Goal: Find specific page/section: Find specific page/section

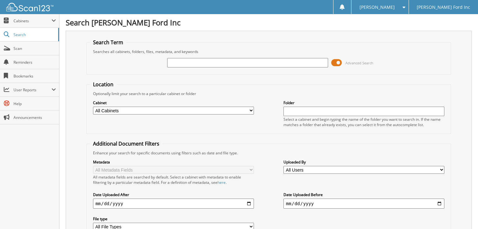
click at [181, 59] on input "text" at bounding box center [247, 62] width 161 height 9
type input "[PERSON_NAME]"
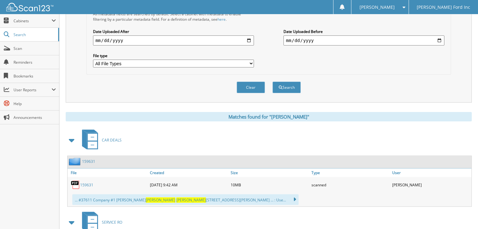
scroll to position [189, 0]
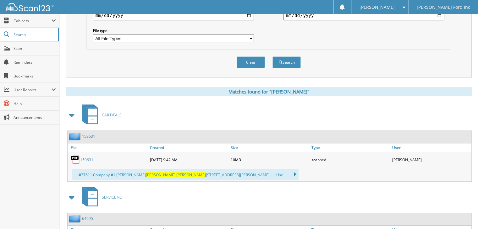
click at [85, 157] on link "159631" at bounding box center [86, 159] width 13 height 5
